Goal: Task Accomplishment & Management: Manage account settings

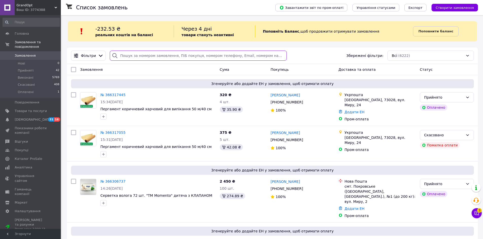
click at [162, 57] on input "search" at bounding box center [198, 56] width 177 height 10
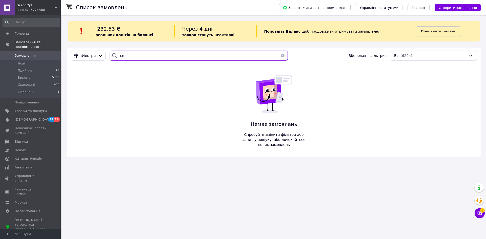
type input "c"
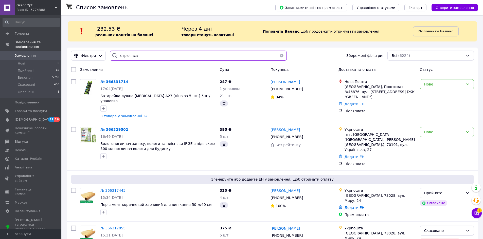
click at [123, 55] on input "стрючаєв" at bounding box center [198, 56] width 177 height 10
click at [125, 55] on input "стрючаєв" at bounding box center [198, 56] width 177 height 10
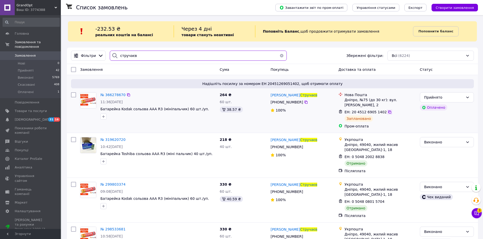
type input "стручаєв"
click at [387, 113] on icon at bounding box center [389, 112] width 4 height 4
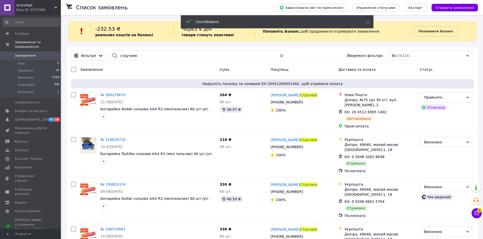
drag, startPoint x: 117, startPoint y: 97, endPoint x: 223, endPoint y: 31, distance: 124.3
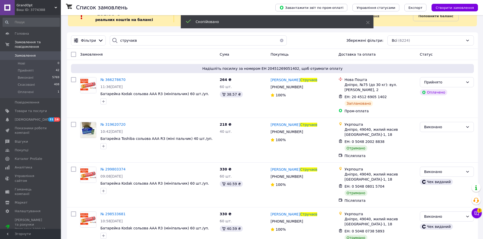
scroll to position [17, 0]
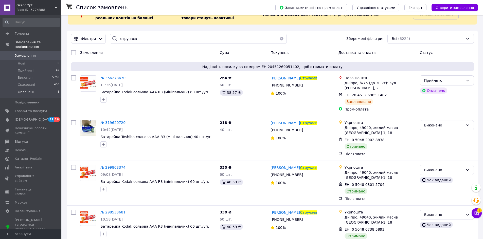
click at [28, 90] on span "Оплачені" at bounding box center [26, 92] width 16 height 5
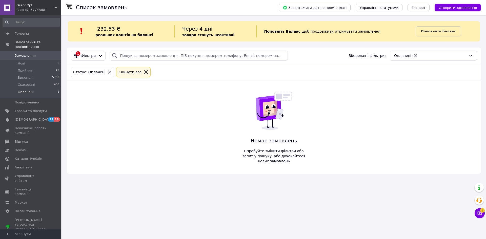
click at [143, 74] on div at bounding box center [146, 72] width 7 height 5
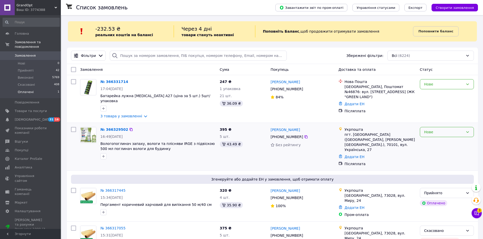
click at [438, 130] on div "Нове" at bounding box center [443, 132] width 39 height 6
click at [438, 140] on li "Прийнято" at bounding box center [446, 138] width 53 height 9
click at [430, 86] on div "Нове" at bounding box center [443, 85] width 39 height 6
click at [434, 94] on li "Прийнято" at bounding box center [446, 95] width 53 height 9
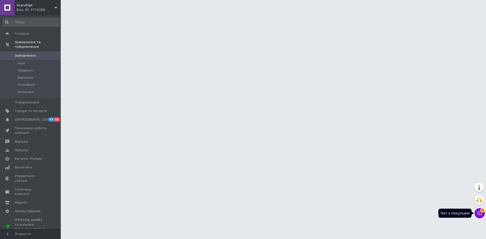
click at [480, 212] on icon at bounding box center [479, 213] width 5 height 5
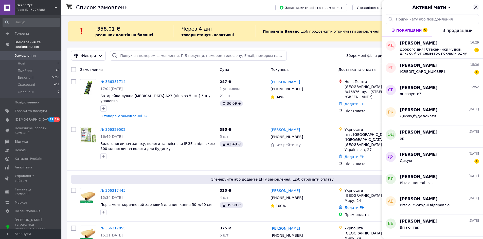
click at [478, 5] on icon "Закрити" at bounding box center [475, 7] width 6 height 6
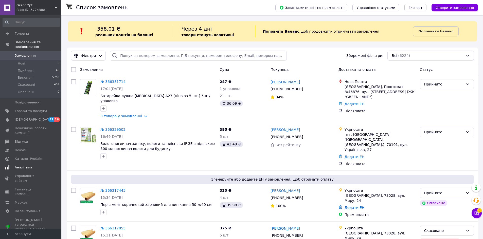
click at [30, 163] on link "Аналітика" at bounding box center [31, 167] width 62 height 9
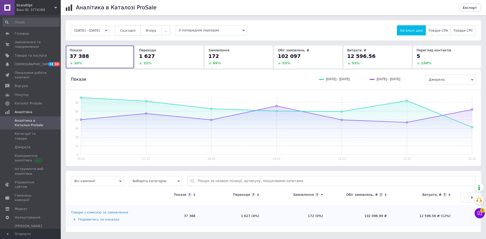
click at [136, 31] on span "Сьогодні" at bounding box center [127, 31] width 15 height 4
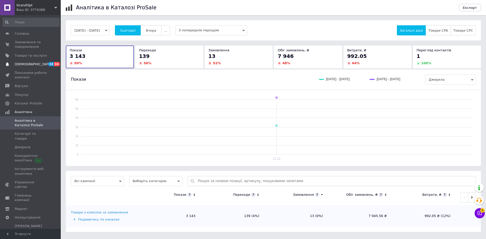
click at [34, 64] on span "[DEMOGRAPHIC_DATA]" at bounding box center [31, 64] width 32 height 5
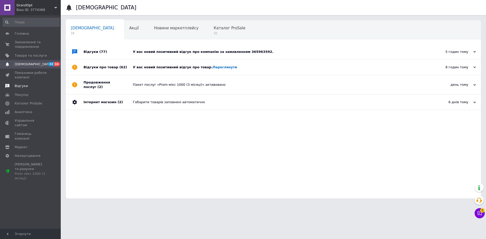
click at [33, 88] on span "Відгуки" at bounding box center [31, 86] width 32 height 5
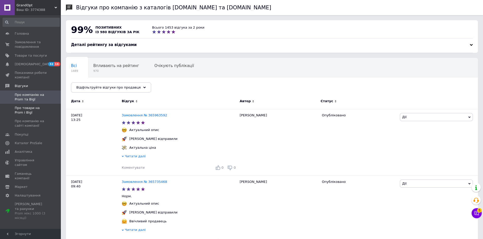
click at [45, 110] on span "Про товари на Prom і Bigl" at bounding box center [31, 110] width 32 height 9
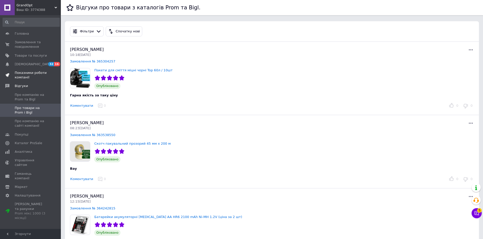
click at [38, 71] on span "Показники роботи компанії" at bounding box center [31, 75] width 32 height 9
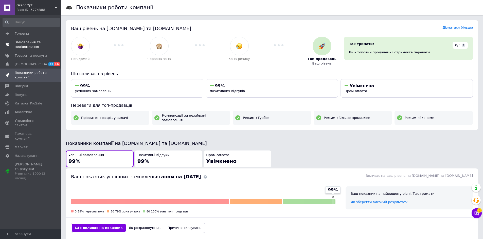
click at [54, 49] on span "0 0" at bounding box center [54, 44] width 14 height 9
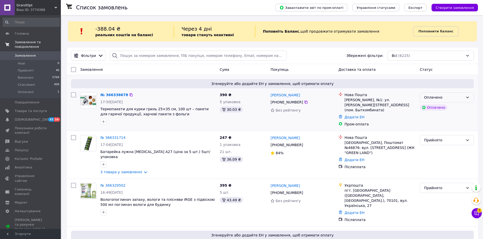
click at [455, 100] on div "Оплачено" at bounding box center [443, 98] width 39 height 6
click at [448, 107] on li "Прийнято" at bounding box center [446, 108] width 53 height 9
drag, startPoint x: 236, startPoint y: 110, endPoint x: 227, endPoint y: 110, distance: 8.9
click at [227, 110] on div "30.03 ₴" at bounding box center [231, 110] width 23 height 6
click at [207, 117] on div "№ 366338678 17:50, 12.10.2025 Термопакети для курки гриль 25×35 см, 100 шт – па…" at bounding box center [157, 108] width 119 height 36
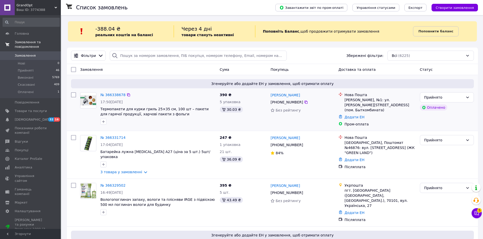
click at [218, 119] on div "390 ₴ 5 упаковка 30.03 ₴" at bounding box center [243, 109] width 51 height 39
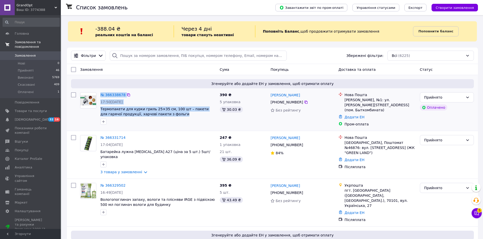
drag, startPoint x: 150, startPoint y: 114, endPoint x: 98, endPoint y: 109, distance: 52.4
click at [98, 109] on div "№ 366338678 17:50, 12.10.2025 Термопакети для курки гриль 25×35 см, 100 шт – па…" at bounding box center [148, 108] width 140 height 36
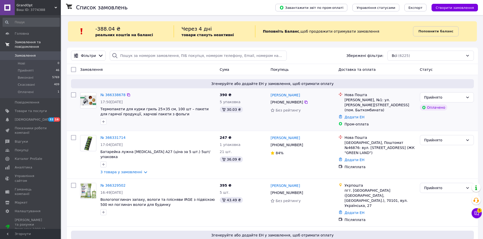
click at [171, 119] on div at bounding box center [157, 122] width 117 height 8
drag, startPoint x: 235, startPoint y: 110, endPoint x: 227, endPoint y: 110, distance: 7.9
click at [227, 110] on div "30.03 ₴" at bounding box center [231, 110] width 23 height 6
click at [224, 117] on div "390 ₴ 5 упаковка 30.03 ₴" at bounding box center [243, 109] width 51 height 39
